Goal: Task Accomplishment & Management: Complete application form

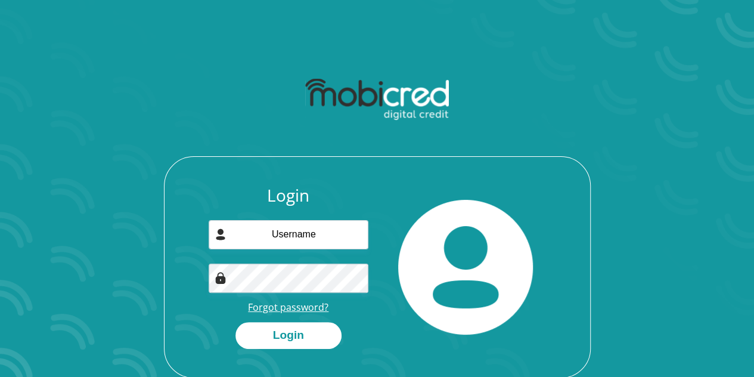
click at [278, 311] on link "Forgot password?" at bounding box center [288, 306] width 80 height 13
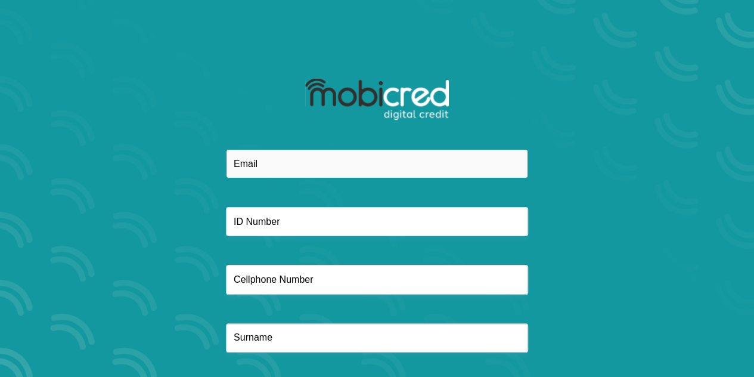
click at [277, 172] on input "email" at bounding box center [377, 163] width 302 height 29
type input "[PERSON_NAME][EMAIL_ADDRESS][DOMAIN_NAME]"
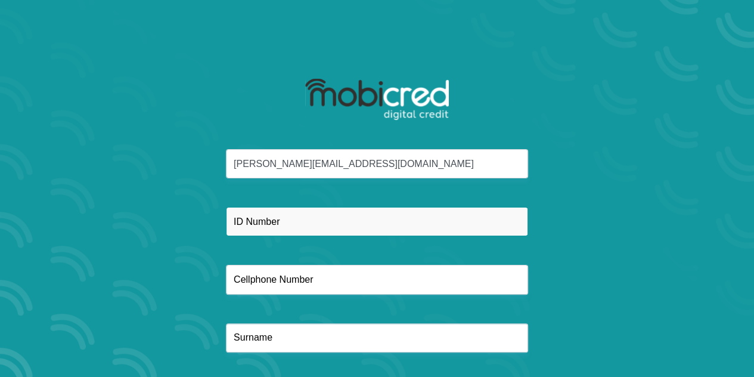
click at [252, 219] on input "text" at bounding box center [377, 221] width 302 height 29
type input "8401055140083"
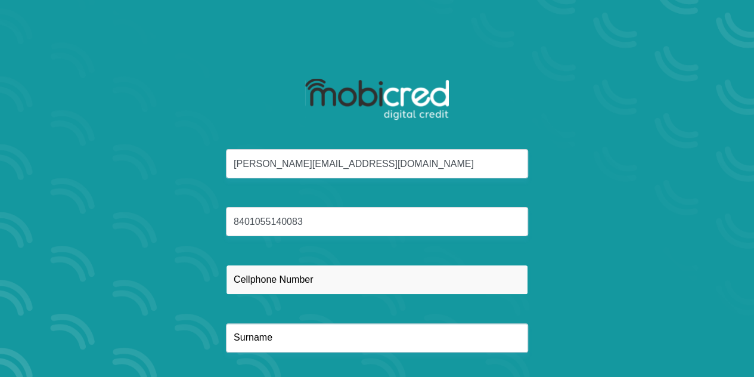
click at [256, 272] on input "text" at bounding box center [377, 279] width 302 height 29
type input "0835616272"
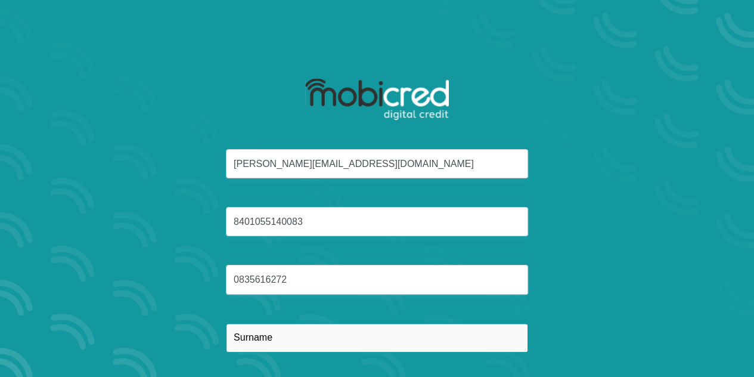
click at [263, 338] on input "text" at bounding box center [377, 337] width 302 height 29
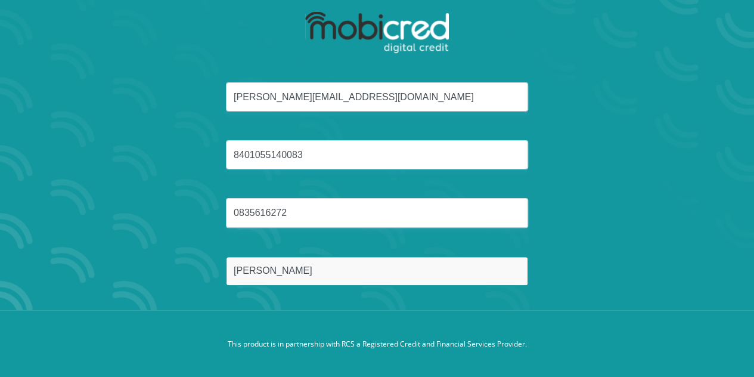
scroll to position [68, 0]
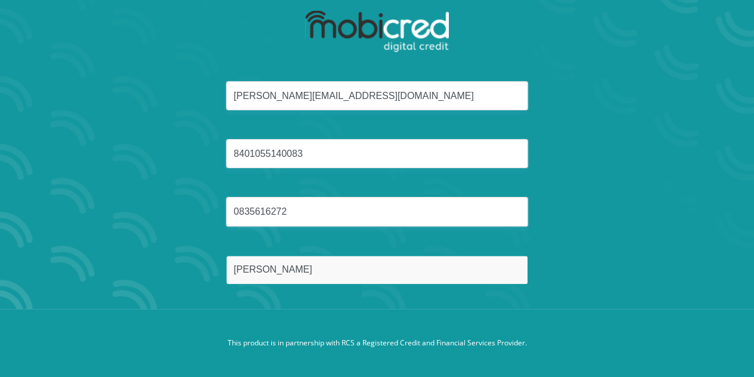
type input "Smith"
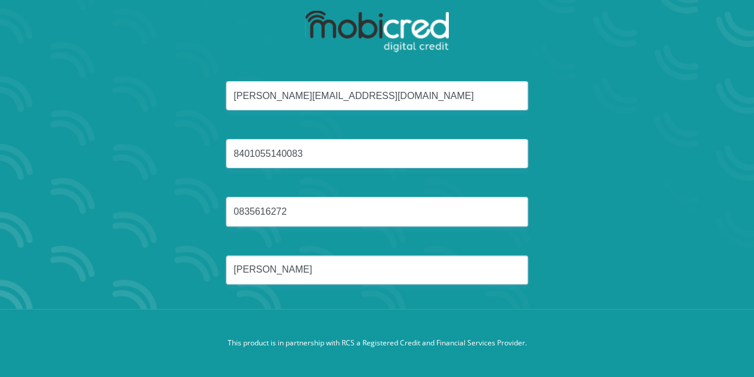
click at [378, 303] on div "dominic@cctvmaniacs.co.za 8401055140083 0835616272 Smith" at bounding box center [377, 197] width 640 height 232
click at [361, 312] on footer "This product is in partnership with RCS a Registered Credit and Financial Servi…" at bounding box center [377, 343] width 754 height 68
